Goal: Transaction & Acquisition: Purchase product/service

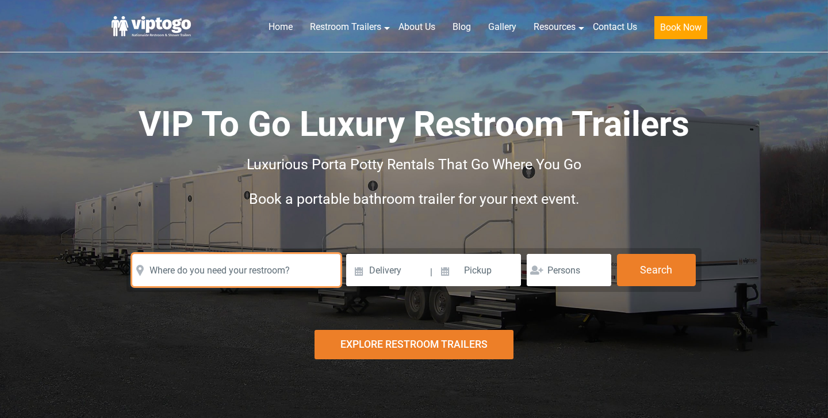
click at [284, 267] on input "text" at bounding box center [236, 270] width 208 height 32
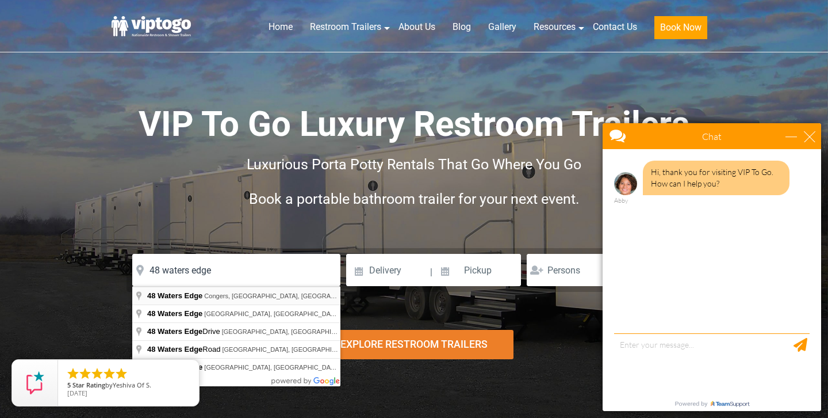
type input "48 Waters Edge, Congers, NY, USA"
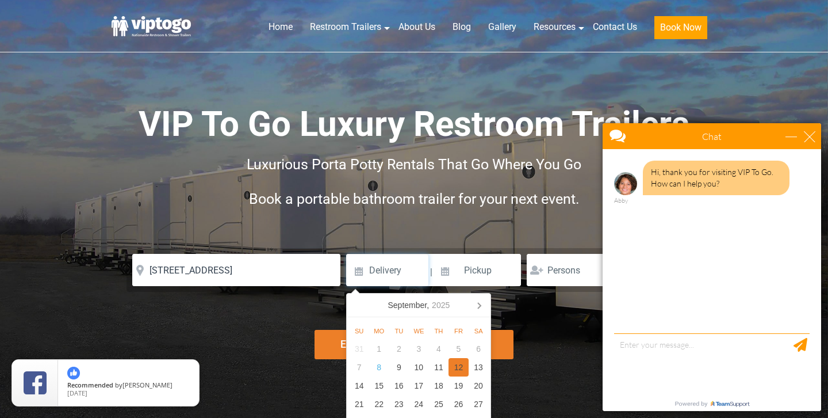
click at [457, 368] on div "12" at bounding box center [459, 367] width 20 height 18
type input "09/12/2025"
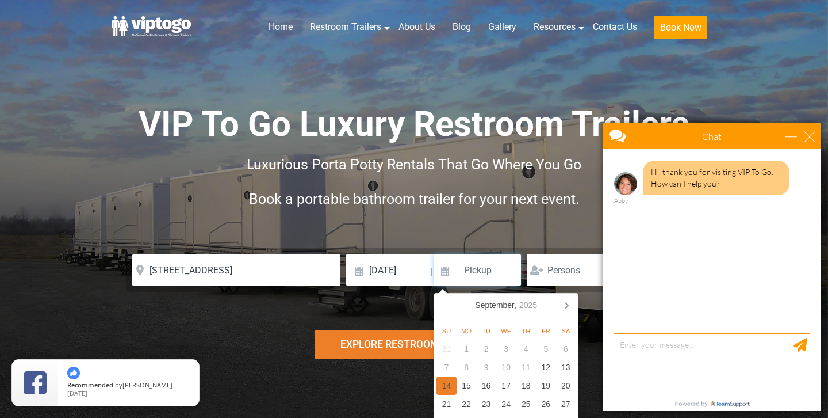
click at [444, 389] on div "14" at bounding box center [447, 385] width 20 height 18
type input "09/14/2025"
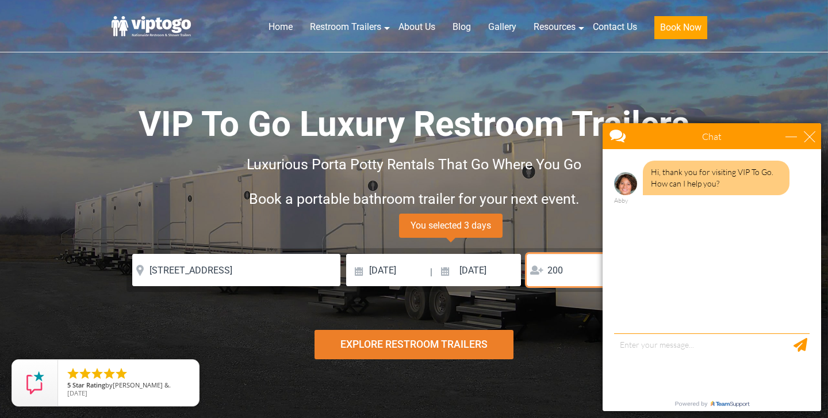
type input "200"
click at [473, 341] on div "Explore Restroom Trailers" at bounding box center [414, 344] width 199 height 29
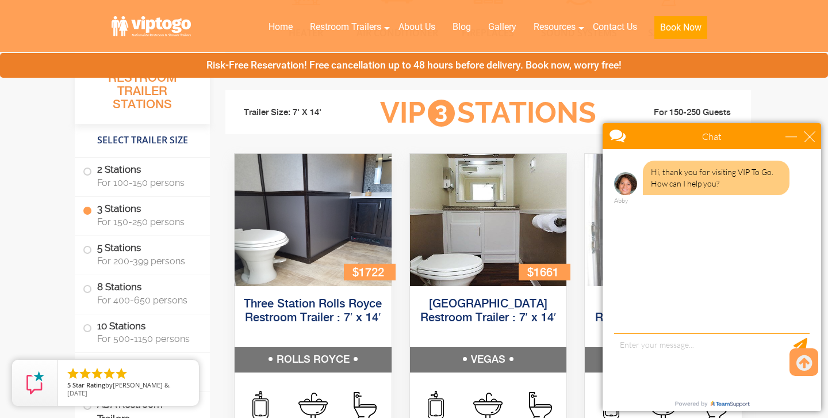
scroll to position [1229, 0]
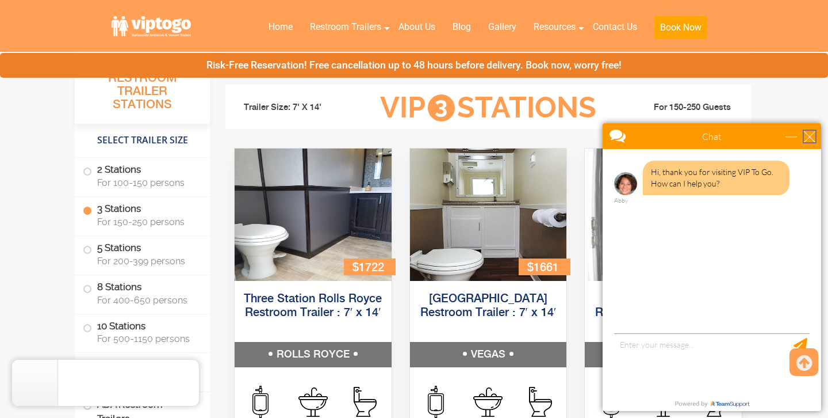
click at [810, 138] on div "close" at bounding box center [810, 137] width 12 height 12
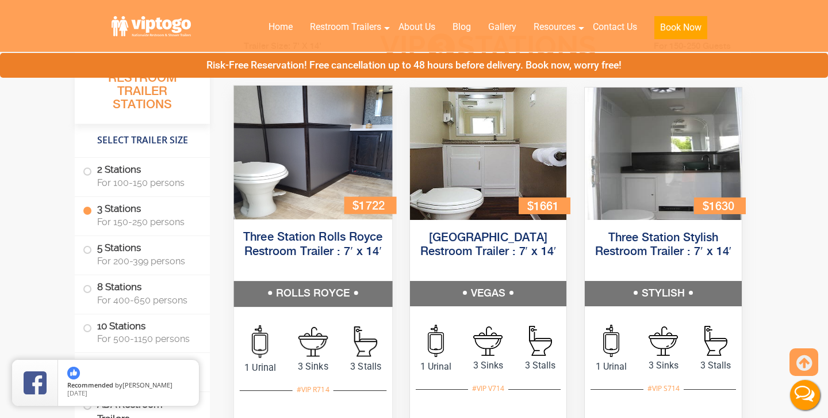
scroll to position [1279, 0]
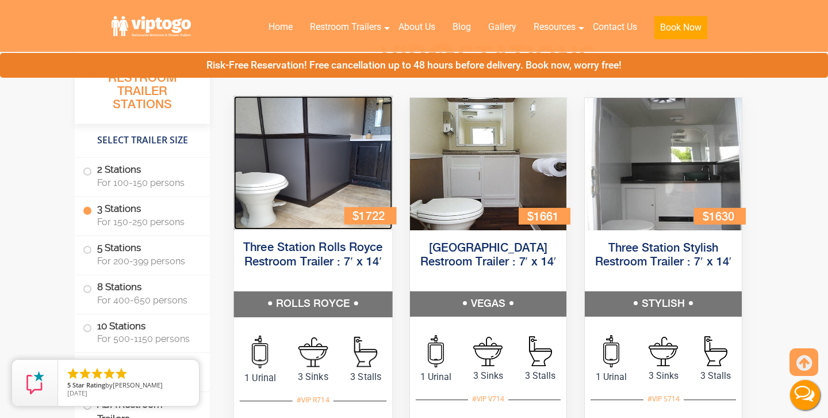
click at [353, 134] on img at bounding box center [313, 162] width 158 height 133
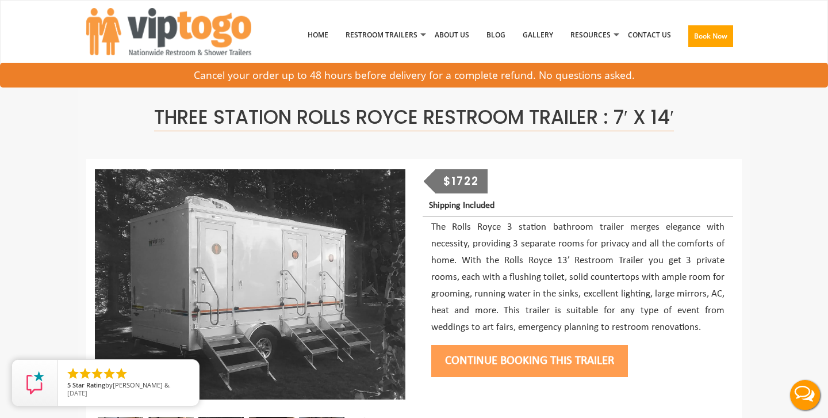
click at [522, 353] on button "Continue Booking this trailer" at bounding box center [529, 361] width 197 height 32
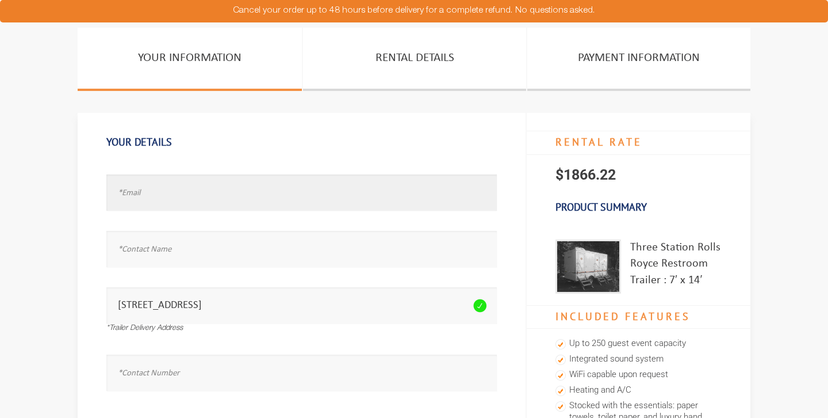
click at [245, 182] on input "text" at bounding box center [301, 192] width 391 height 36
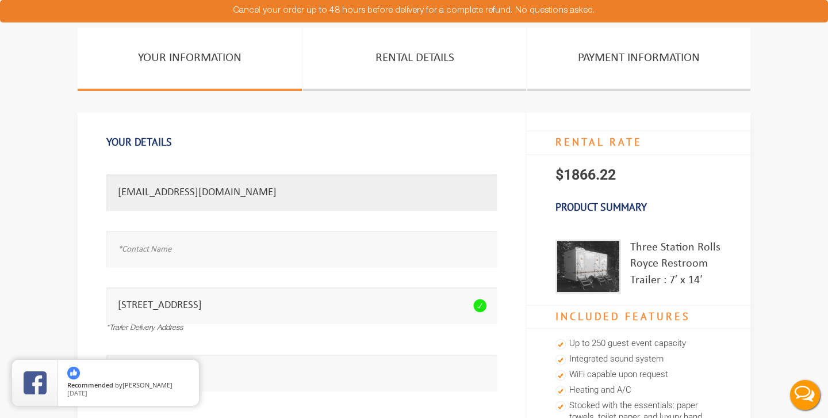
type input "victoriadauksza@gmail.com"
click at [225, 244] on input "text" at bounding box center [301, 249] width 391 height 36
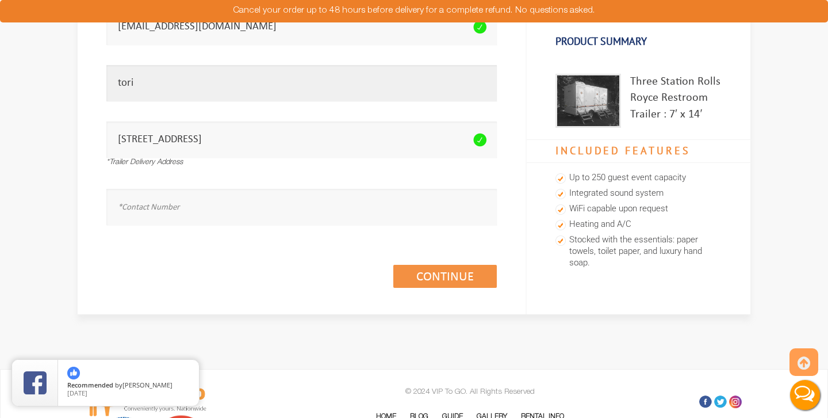
scroll to position [167, 0]
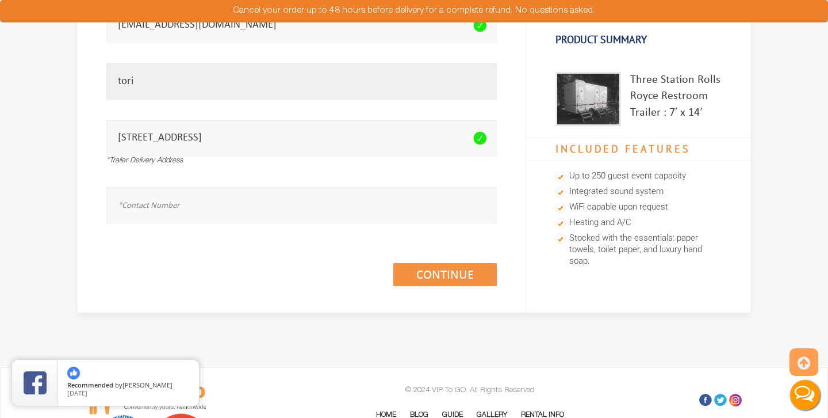
type input "tori"
click at [376, 191] on input "text" at bounding box center [301, 205] width 391 height 36
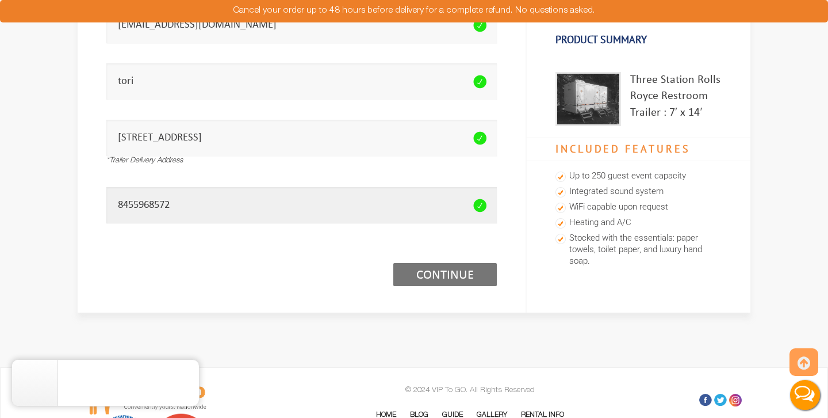
type input "8455968572"
click at [472, 277] on link "Continue (1/3)" at bounding box center [445, 274] width 104 height 23
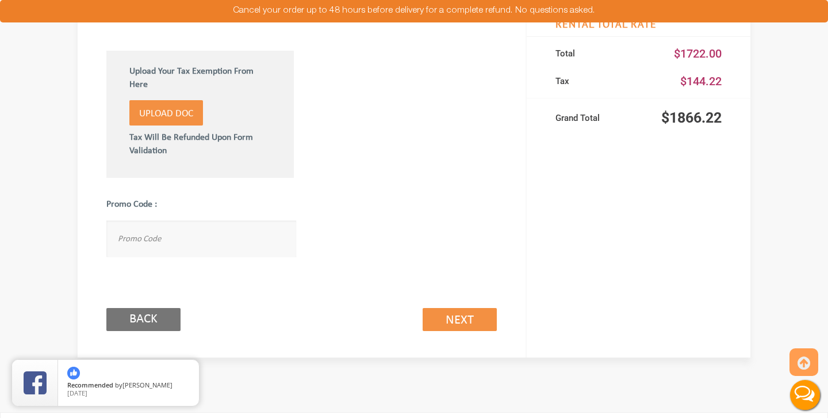
scroll to position [678, 0]
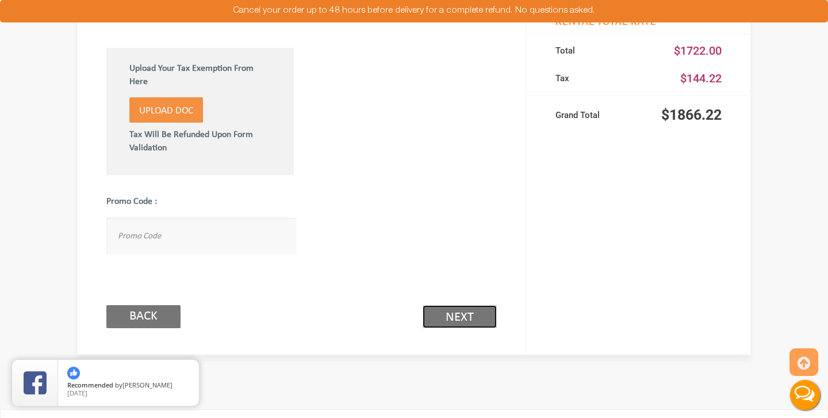
click at [453, 318] on link "Next (2/3)" at bounding box center [460, 316] width 74 height 23
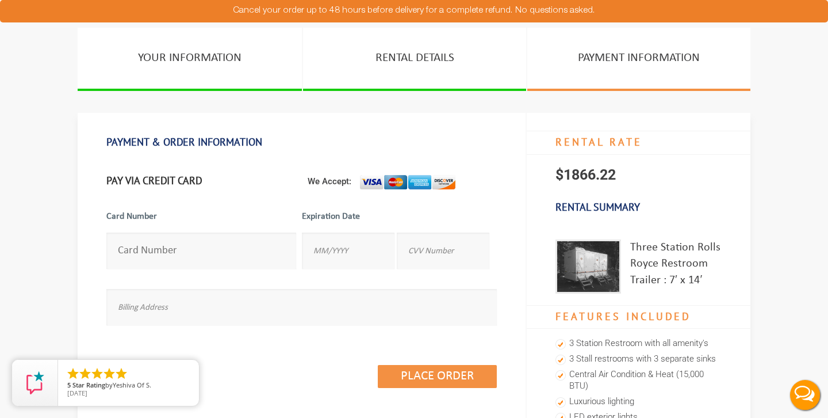
click at [179, 264] on input "number" at bounding box center [201, 250] width 190 height 36
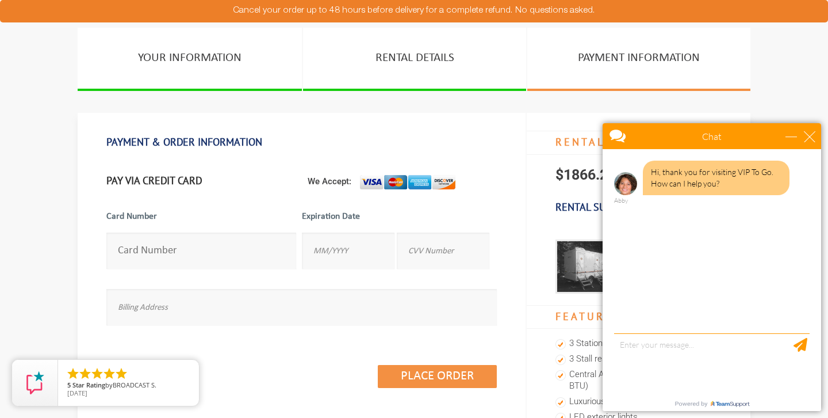
click at [241, 258] on input "number" at bounding box center [201, 250] width 190 height 36
click at [231, 256] on input "number" at bounding box center [201, 250] width 190 height 36
click at [235, 265] on input "number" at bounding box center [201, 250] width 190 height 36
click at [235, 253] on input "number" at bounding box center [201, 250] width 190 height 36
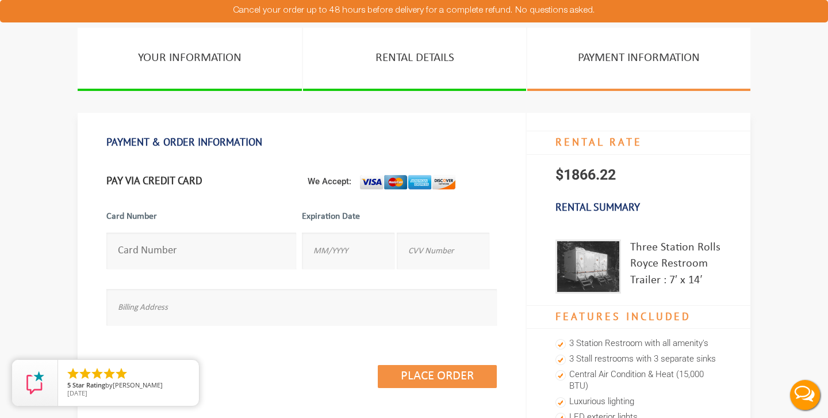
click at [221, 253] on input "number" at bounding box center [201, 250] width 190 height 36
type input "[CREDIT_CARD_NUMBER]"
type input "10/2028"
type input "892"
click at [272, 303] on input "text" at bounding box center [301, 307] width 391 height 36
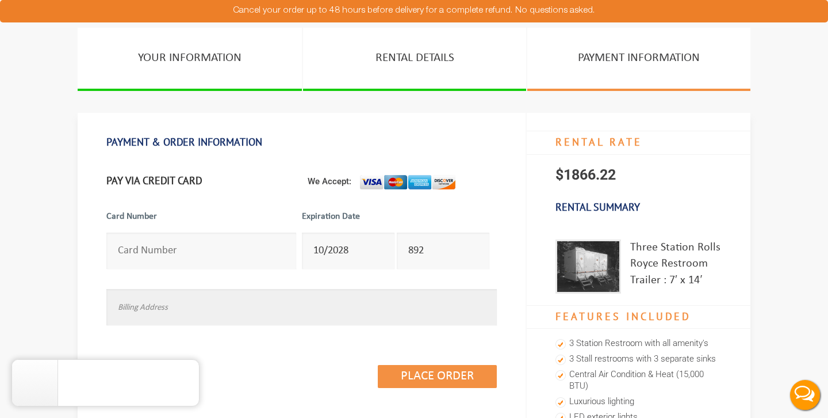
type input "[STREET_ADDRESS]"
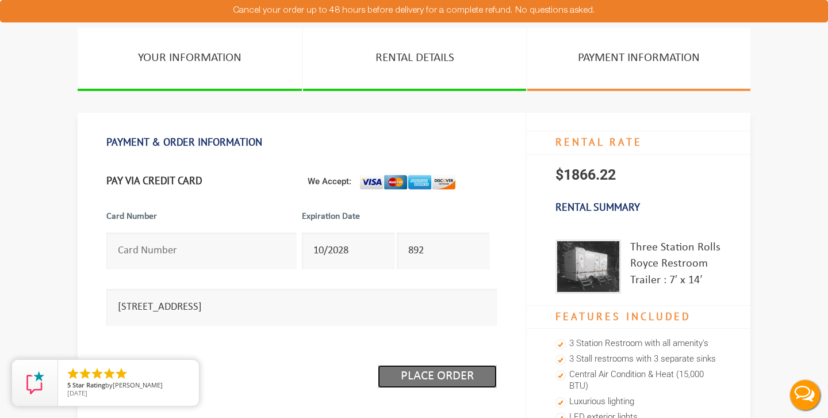
click at [437, 380] on input "Place Order" at bounding box center [437, 376] width 119 height 23
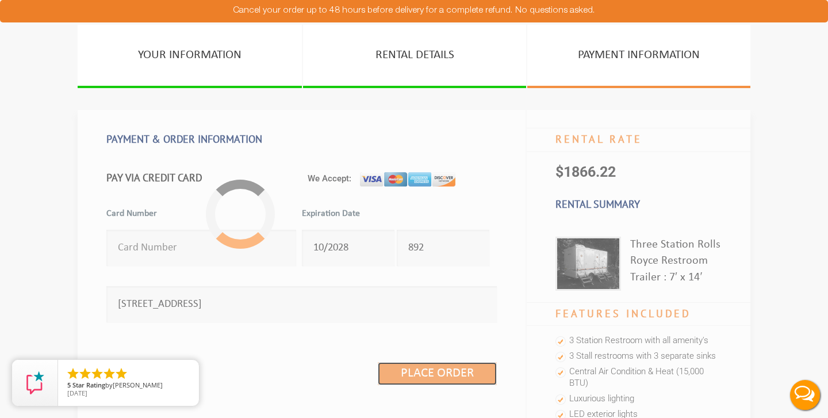
scroll to position [33, 0]
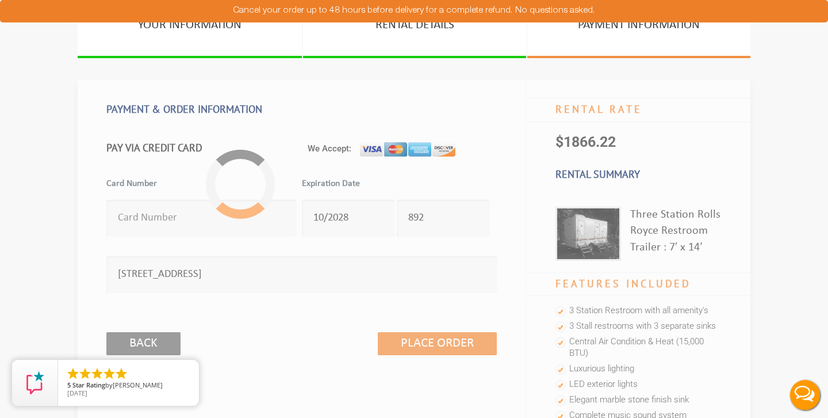
click at [280, 171] on div "Card Number 4246315276704820" at bounding box center [204, 202] width 196 height 79
click at [309, 117] on h1 "PAYMENT & ORDER INFORMATION" at bounding box center [301, 109] width 391 height 24
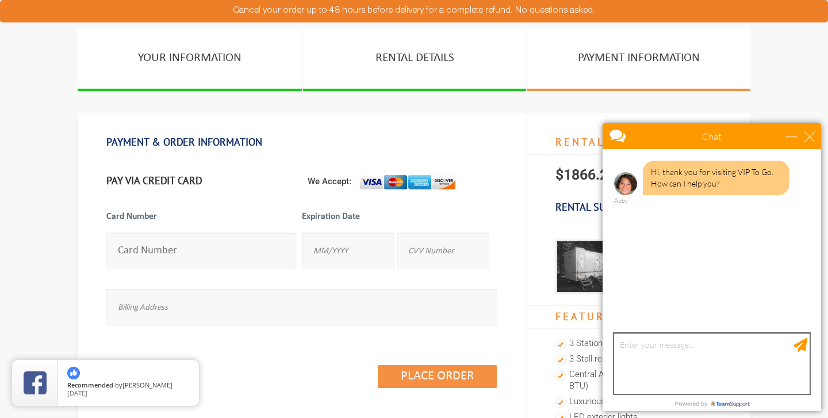
click at [665, 351] on textarea "type your message" at bounding box center [712, 363] width 196 height 60
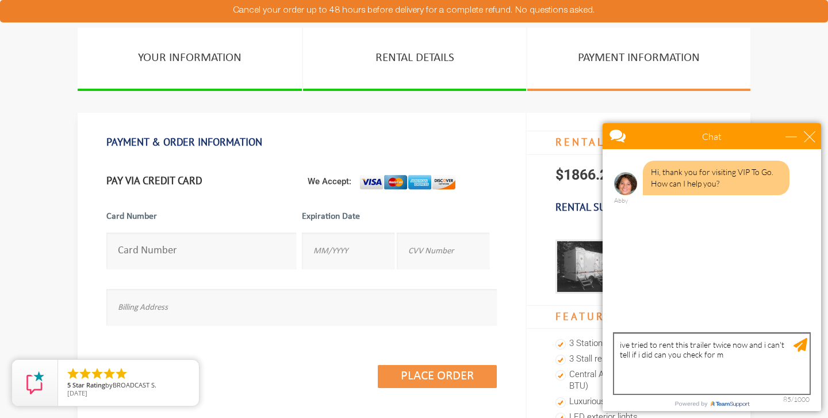
type textarea "ive tried to rent this trailer twice now and i can't tell if i did can you chec…"
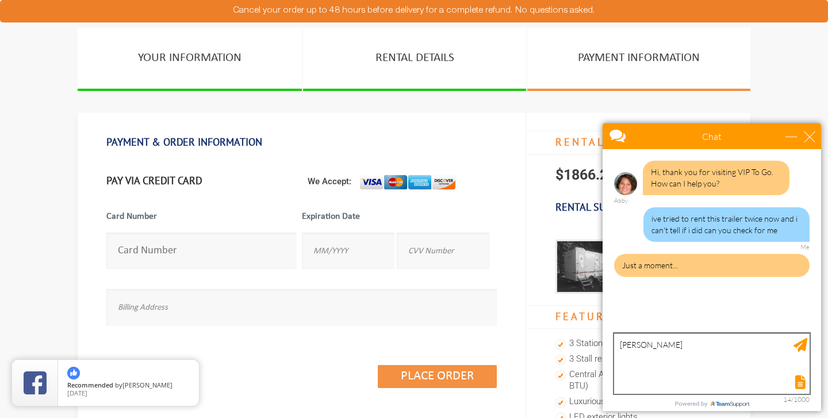
type textarea "[PERSON_NAME]"
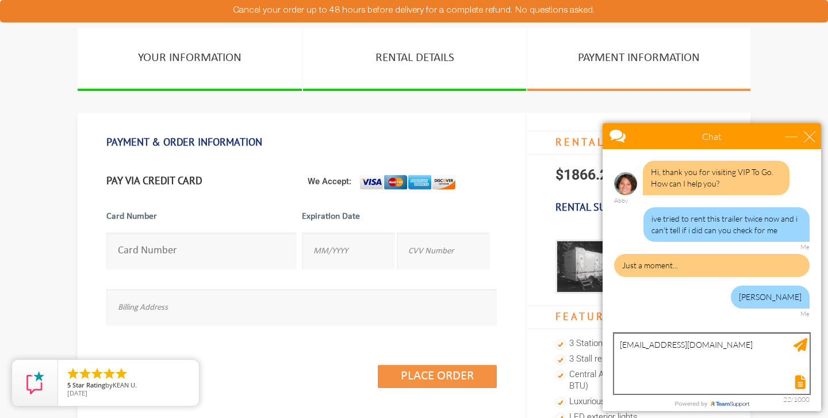
type textarea "[EMAIL_ADDRESS][DOMAIN_NAME]"
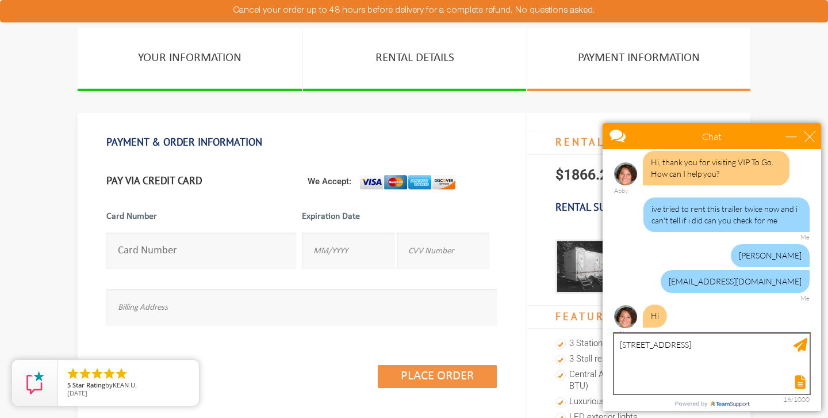
scroll to position [13, 0]
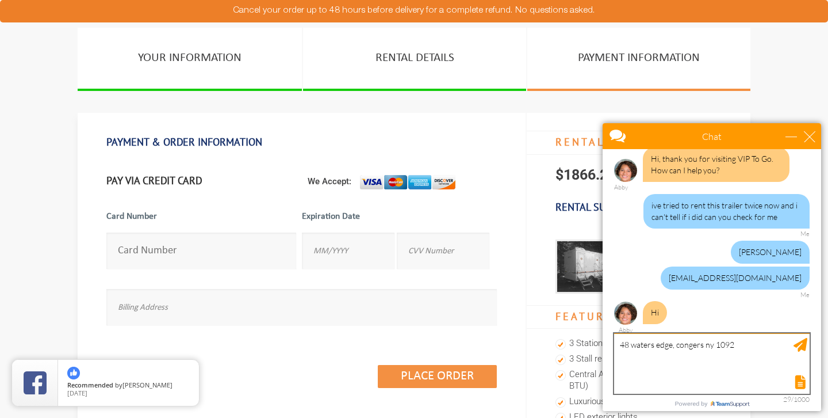
type textarea "[STREET_ADDRESS]"
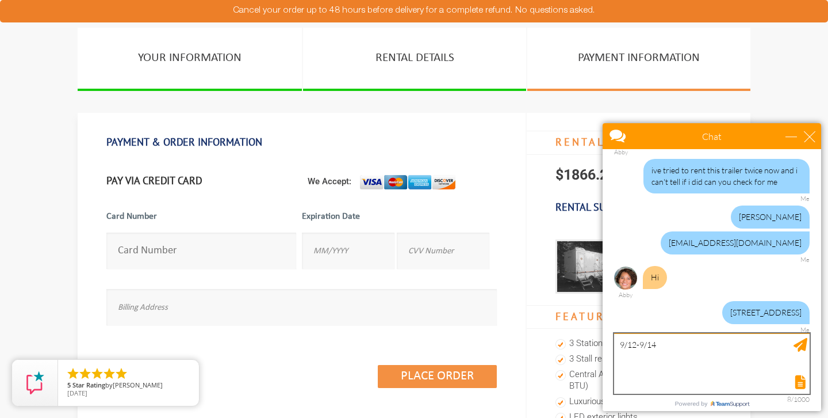
scroll to position [83, 0]
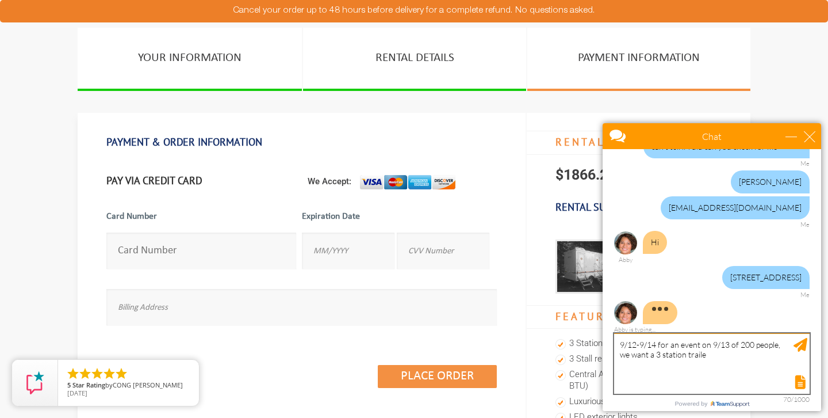
type textarea "9/12-9/14 for an event on 9/13 of 200 people, we want a 3 station trailer"
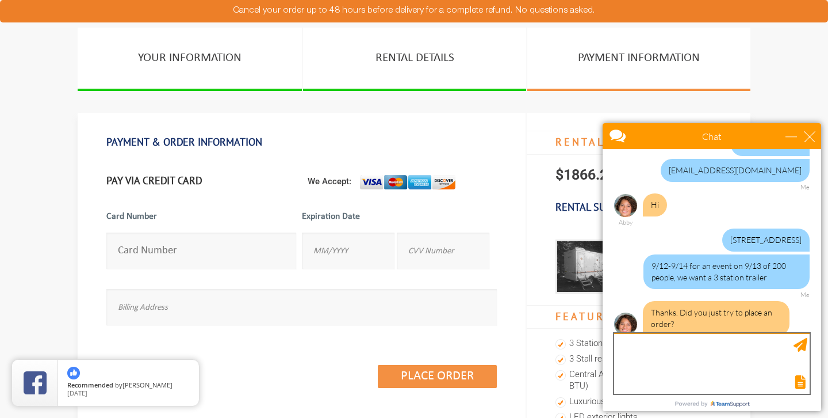
scroll to position [132, 0]
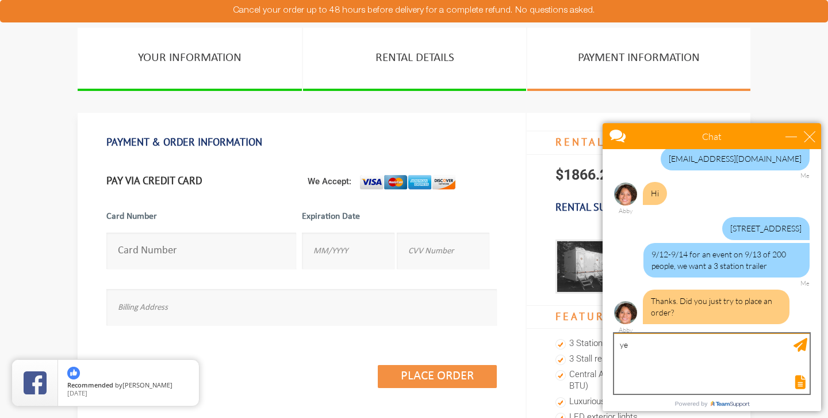
type textarea "yes"
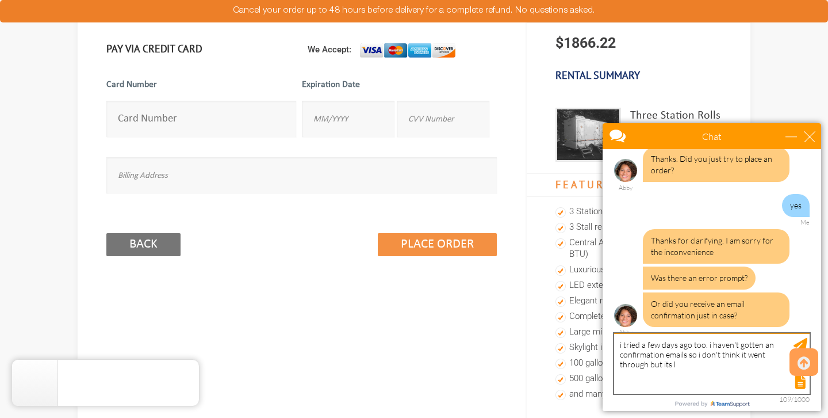
scroll to position [277, 0]
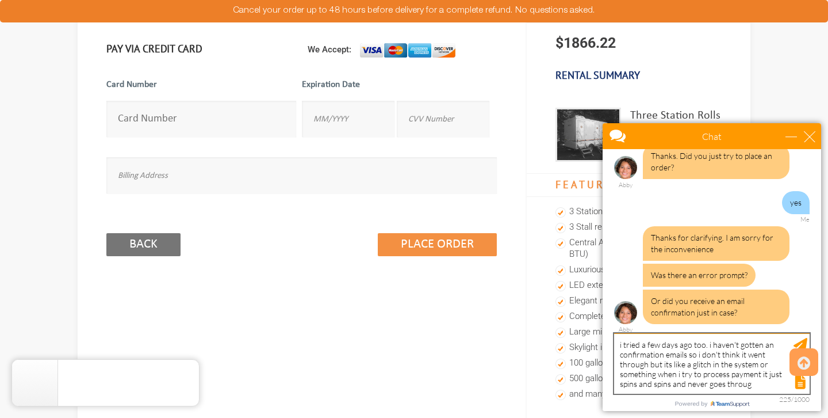
type textarea "i tried a few days ago too. i haven't gotten an confirmation emails so i don't …"
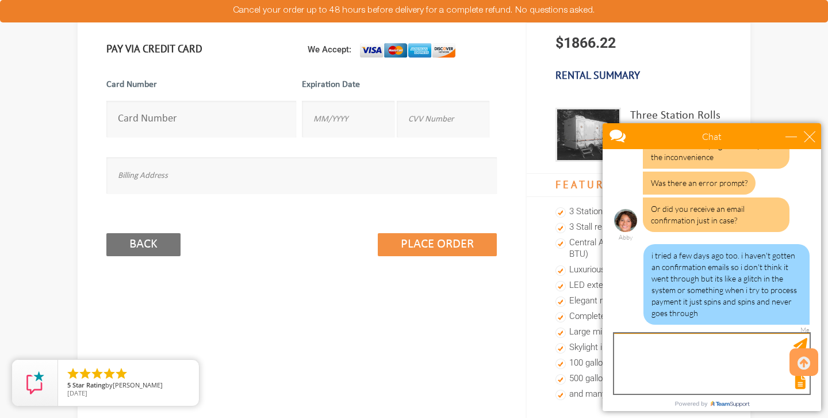
scroll to position [0, 0]
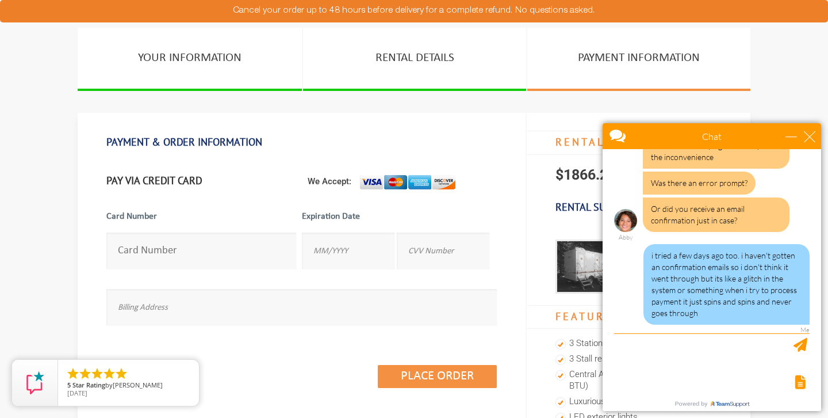
click at [240, 244] on input "number" at bounding box center [201, 250] width 190 height 36
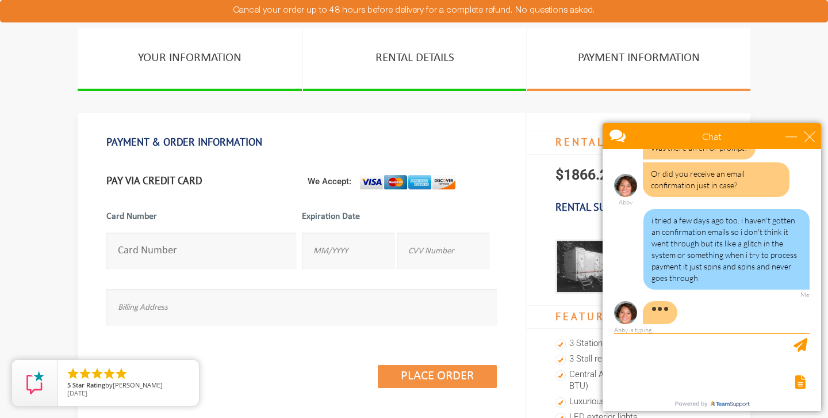
type input "[CREDIT_CARD_NUMBER]"
type input "10/2028"
type input "892"
click at [291, 315] on input "text" at bounding box center [301, 307] width 391 height 36
type input "[STREET_ADDRESS]"
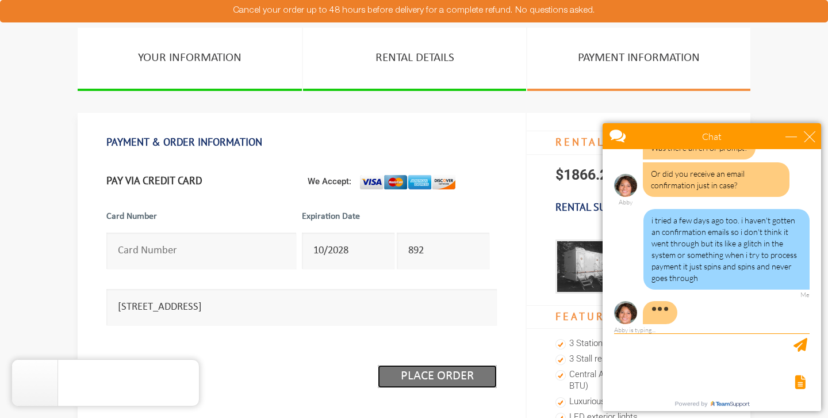
click at [430, 380] on input "Place Order" at bounding box center [437, 376] width 119 height 23
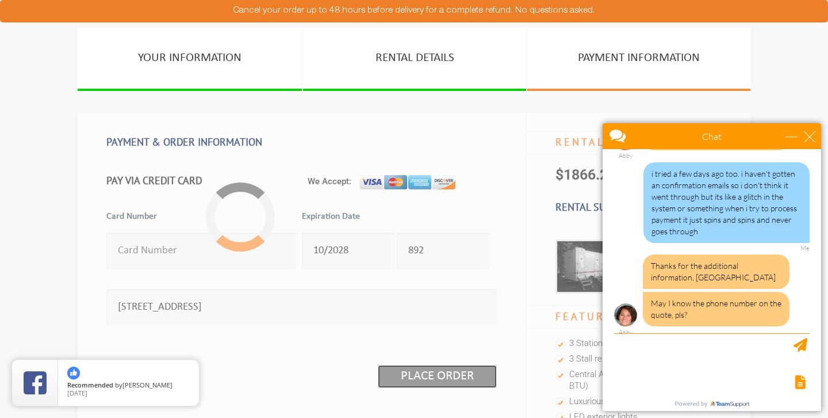
scroll to position [453, 0]
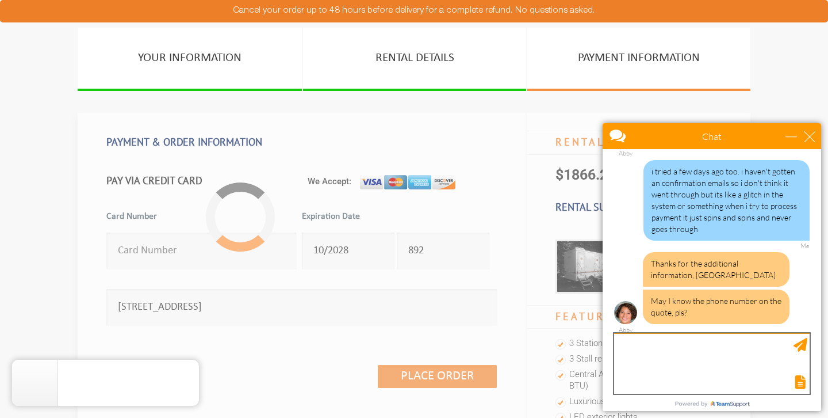
click at [689, 372] on textarea "type your message" at bounding box center [712, 363] width 196 height 60
type textarea "[PHONE_NUMBER]"
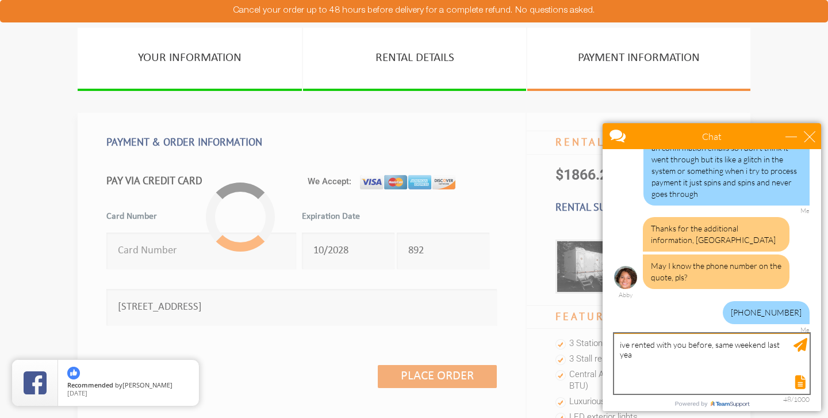
type textarea "ive rented with you before, same weekend last year"
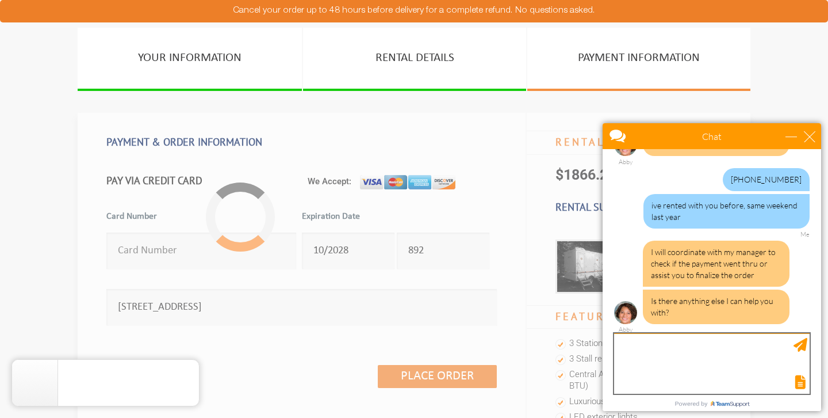
scroll to position [621, 0]
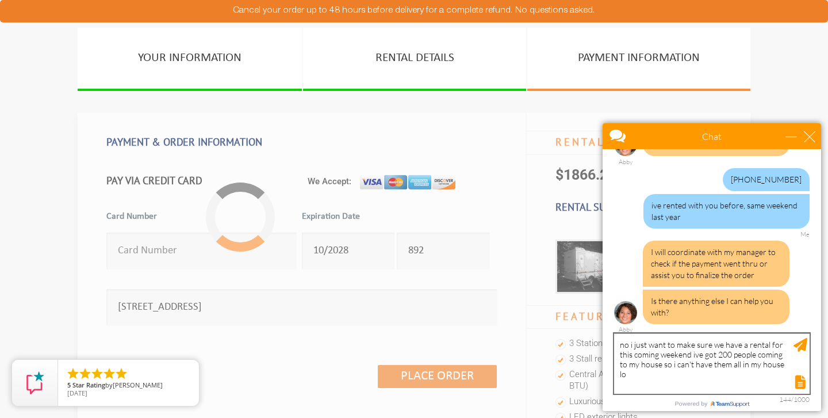
type textarea "no i just want to make sure we have a rental for this coming weekend ive got 20…"
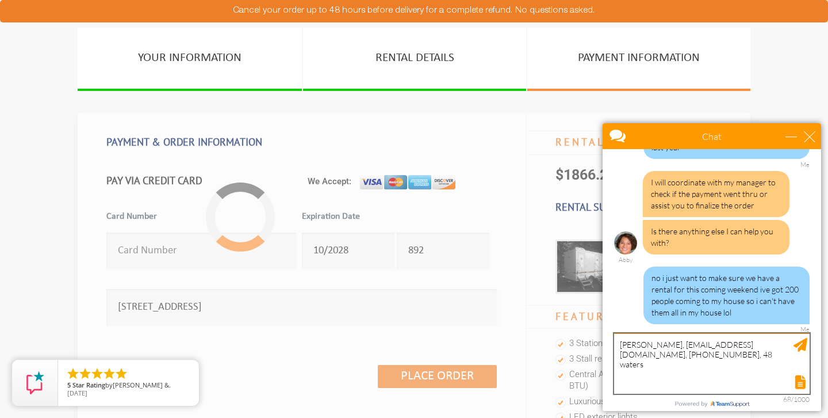
scroll to position [725, 0]
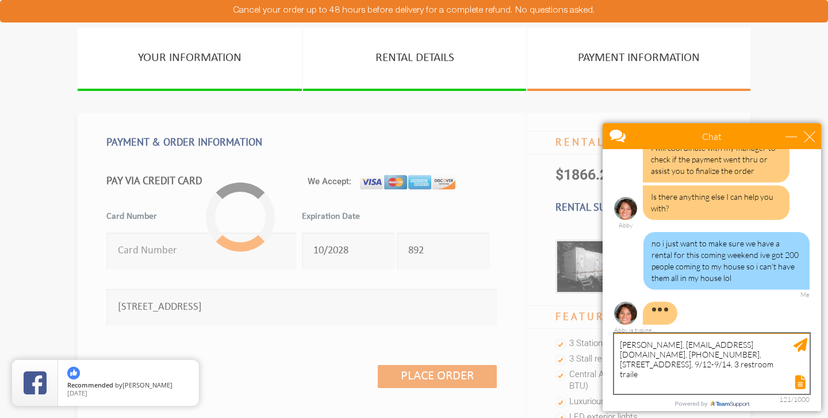
type textarea "[PERSON_NAME], [EMAIL_ADDRESS][DOMAIN_NAME], [PHONE_NUMBER], [STREET_ADDRESS], …"
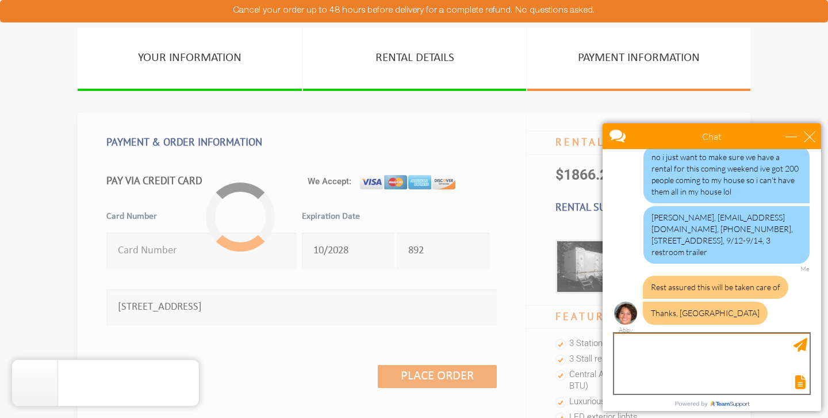
scroll to position [823, 0]
type textarea "thank you"
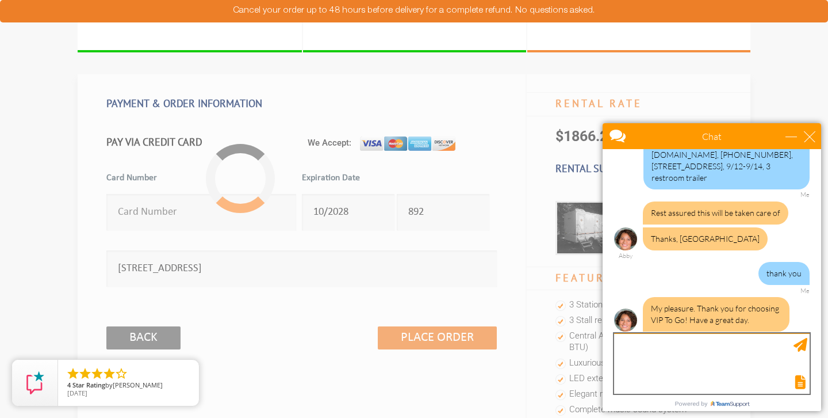
scroll to position [905, 0]
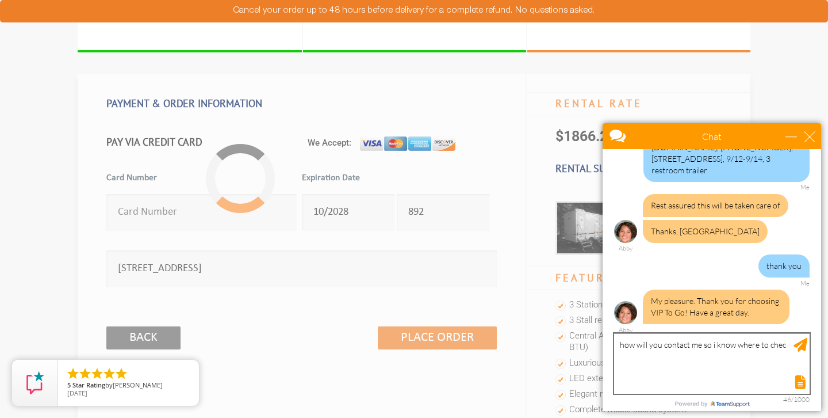
type textarea "how will you contact me so i know where to check"
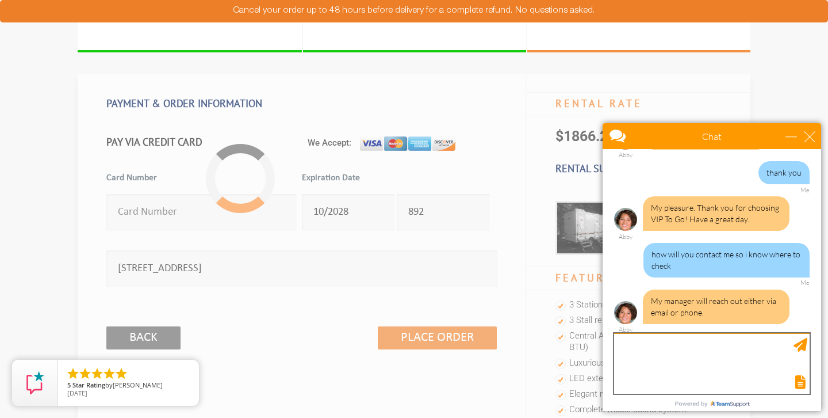
scroll to position [998, 0]
type textarea "okay thank you so much for your help [PERSON_NAME]"
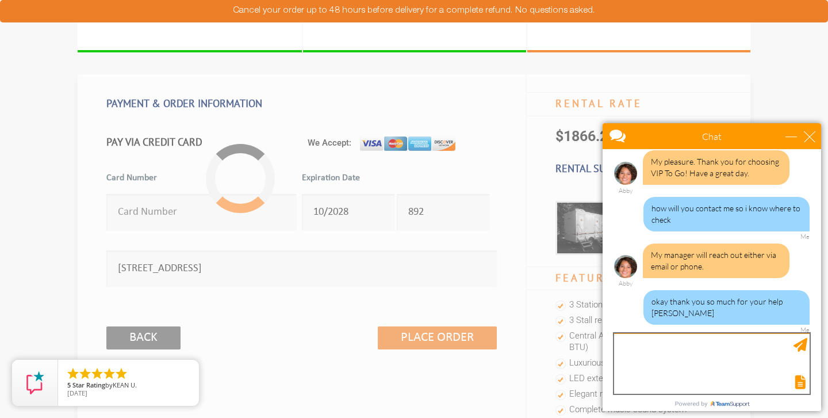
scroll to position [1068, 0]
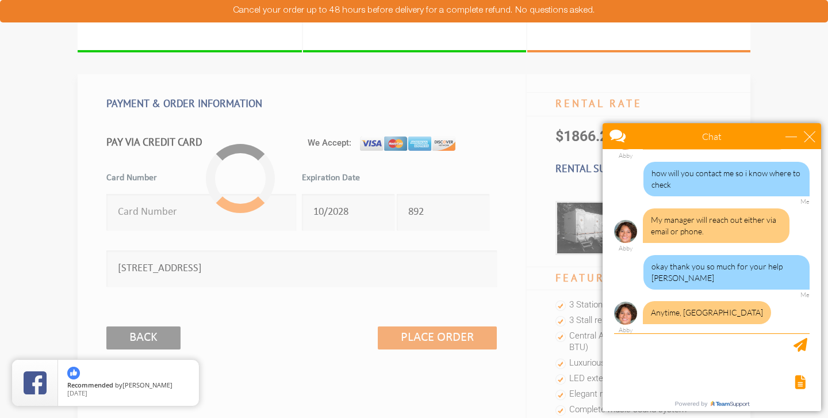
click at [701, 387] on div at bounding box center [711, 381] width 198 height 16
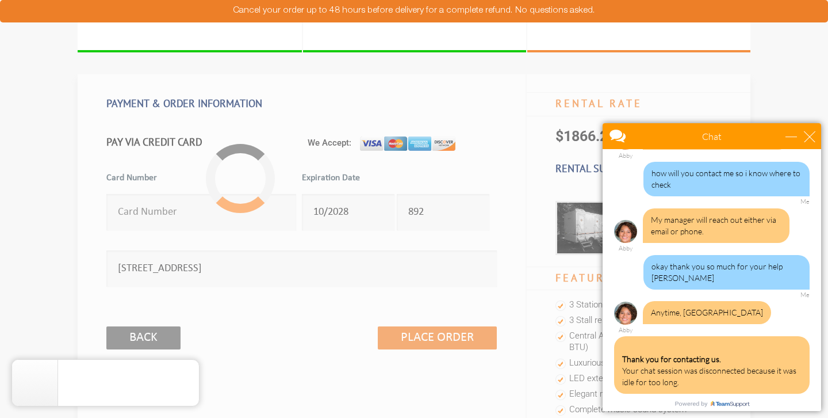
scroll to position [1191, 0]
